Goal: Task Accomplishment & Management: Manage account settings

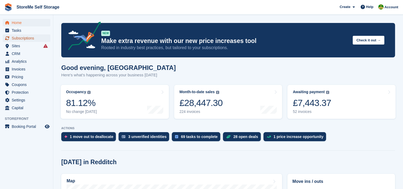
click at [23, 38] on span "Subscriptions" at bounding box center [28, 37] width 32 height 7
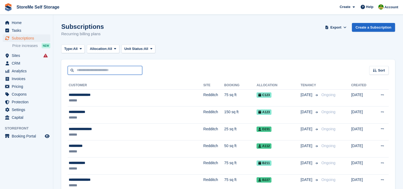
click at [93, 71] on input "text" at bounding box center [105, 70] width 75 height 9
type input "*****"
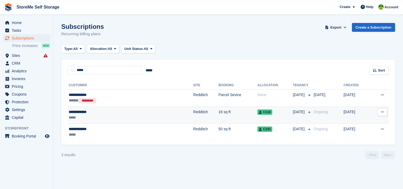
click at [193, 110] on td "Redditch" at bounding box center [205, 114] width 25 height 17
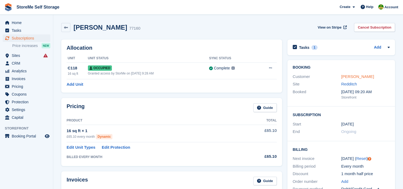
click at [345, 77] on link "[PERSON_NAME]" at bounding box center [358, 76] width 33 height 5
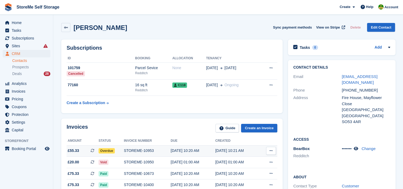
click at [138, 150] on div "STOREME-10953" at bounding box center [147, 151] width 47 height 6
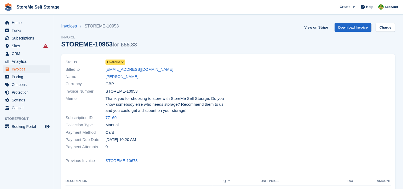
click at [121, 63] on icon at bounding box center [122, 62] width 3 height 3
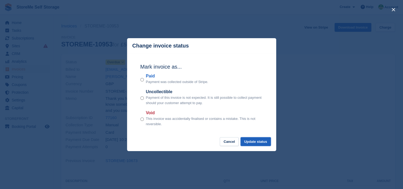
click at [250, 141] on button "Update status" at bounding box center [256, 141] width 30 height 9
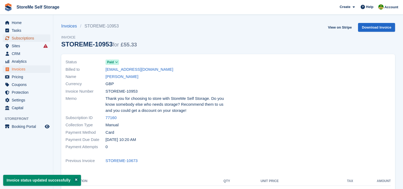
click at [33, 38] on span "Subscriptions" at bounding box center [28, 37] width 32 height 7
